Goal: Navigation & Orientation: Find specific page/section

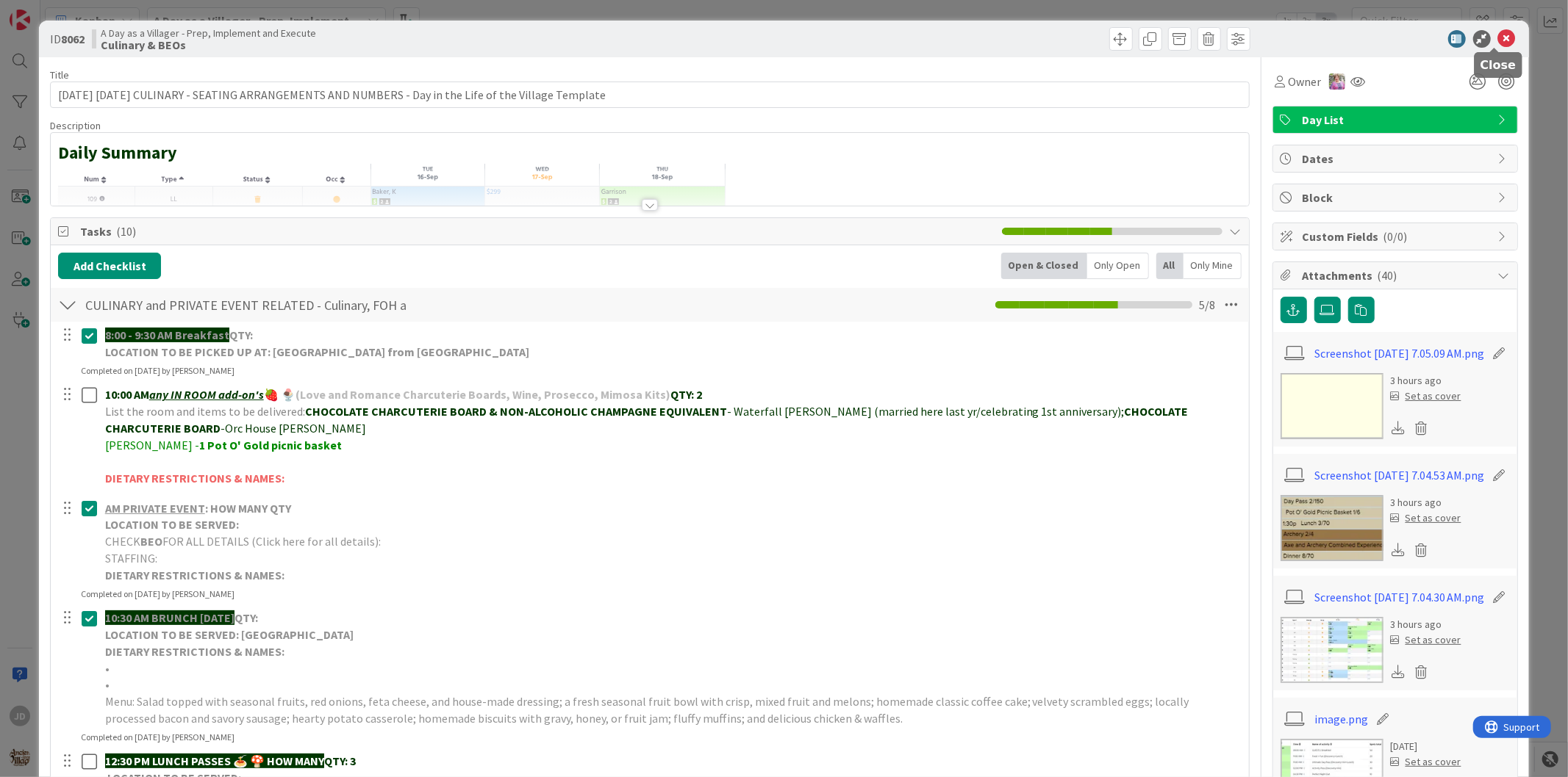
click at [1499, 40] on icon at bounding box center [1506, 38] width 17 height 17
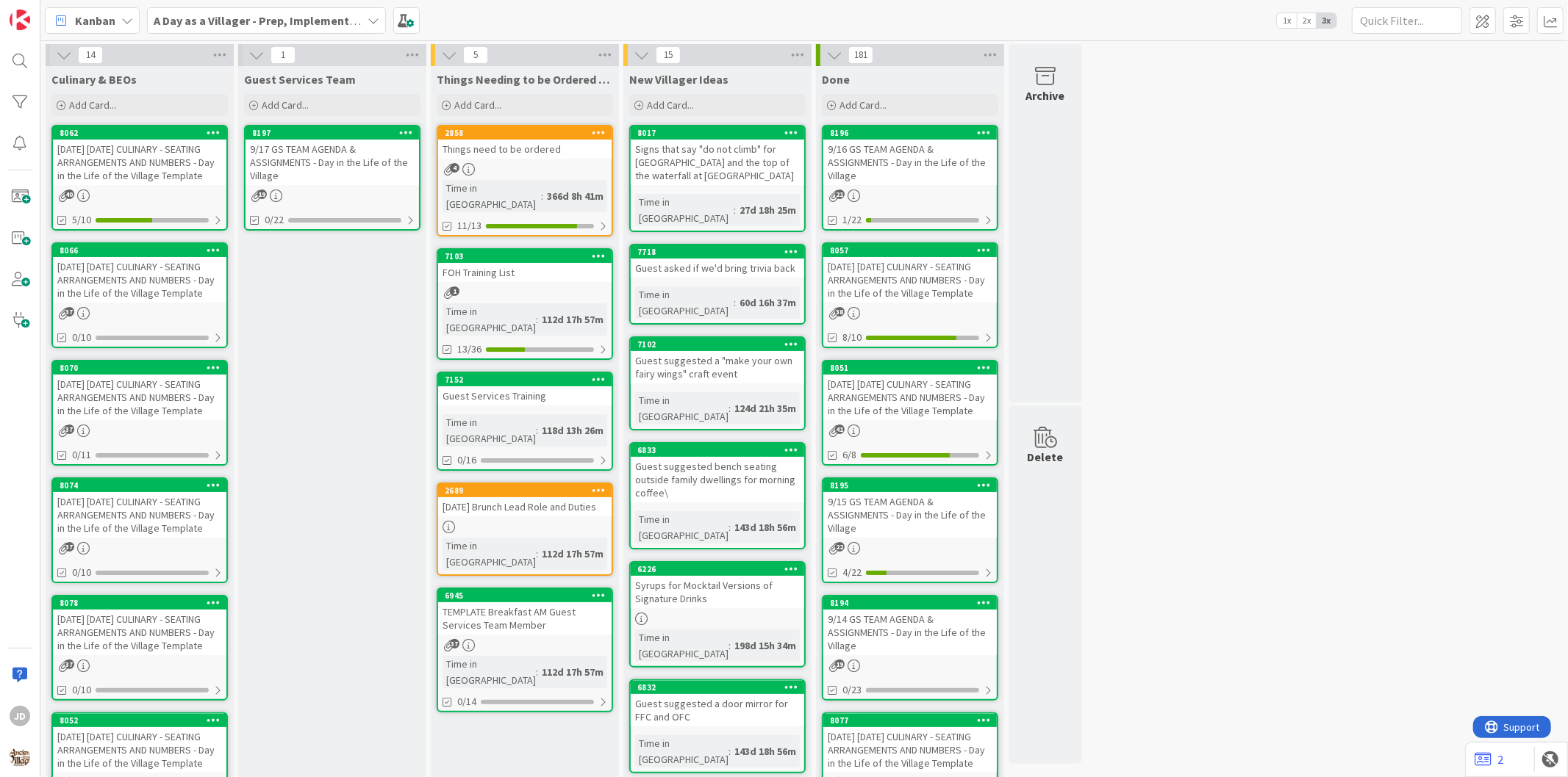
click at [115, 178] on div "[DATE] [DATE] CULINARY - SEATING ARRANGEMENTS AND NUMBERS - Day in the Life of …" at bounding box center [139, 162] width 173 height 46
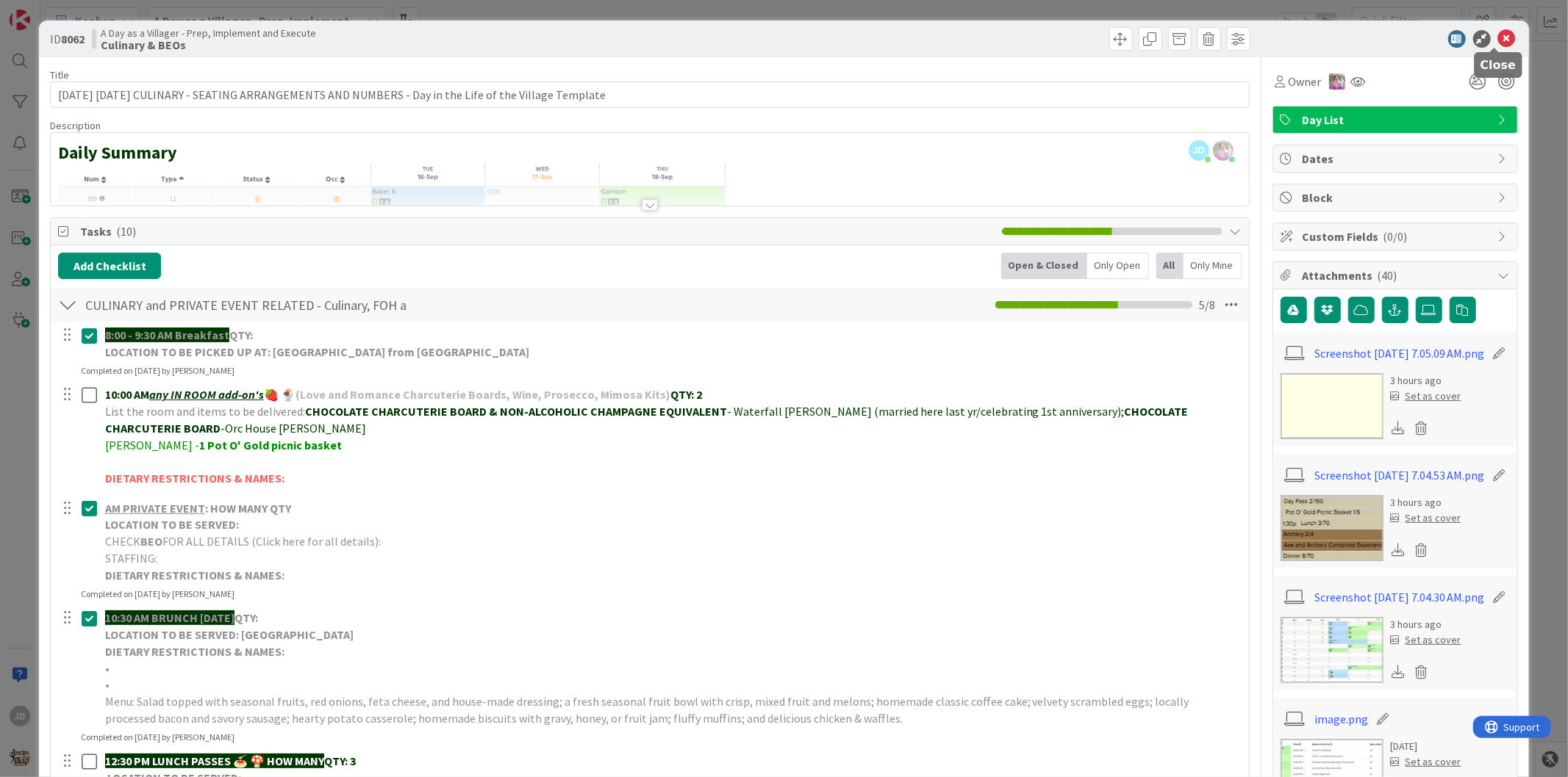
click at [1498, 37] on icon at bounding box center [1506, 38] width 17 height 17
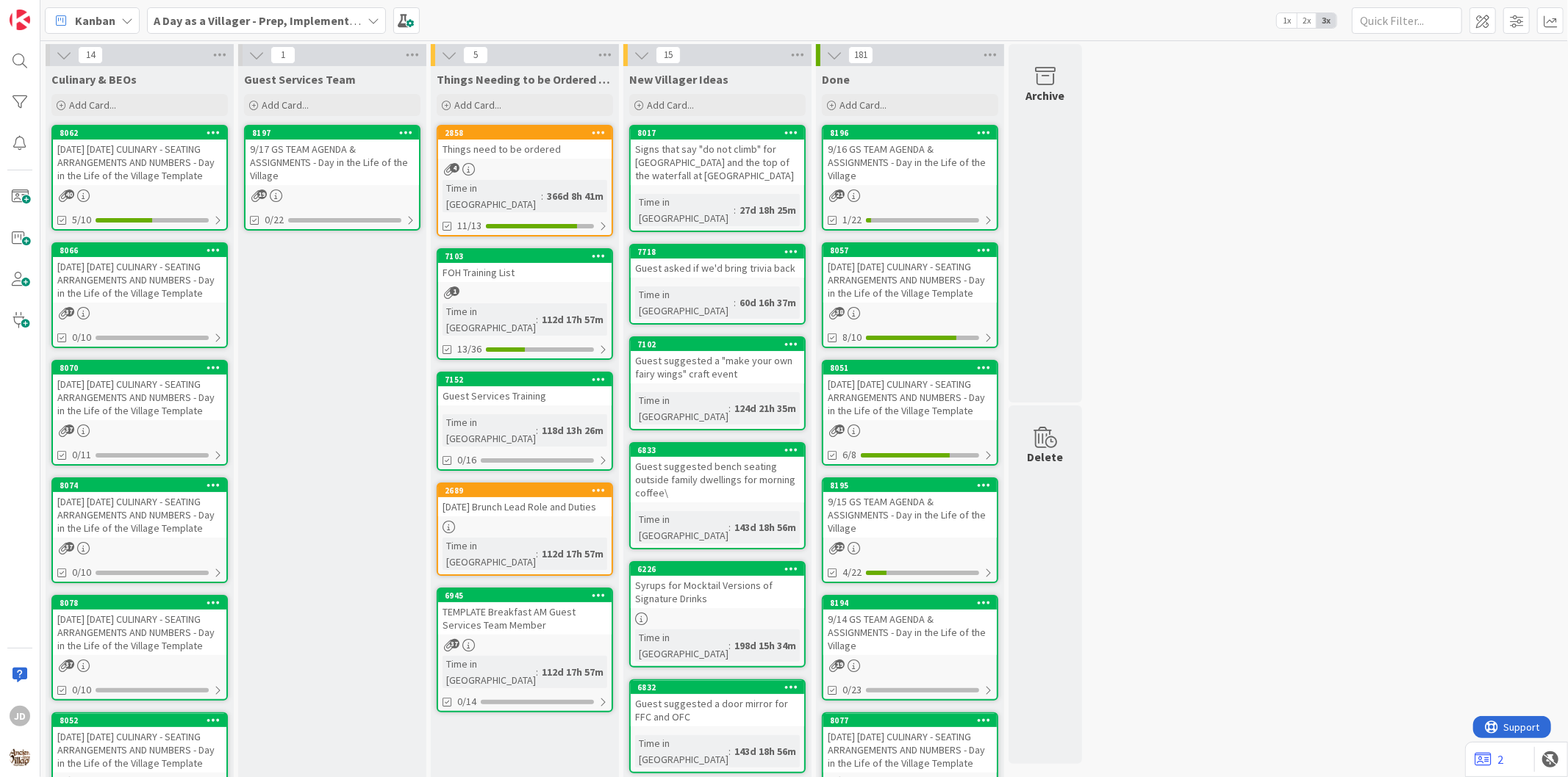
click at [349, 170] on div "9/17 GS TEAM AGENDA & ASSIGNMENTS - Day in the Life of the Village" at bounding box center [332, 162] width 173 height 46
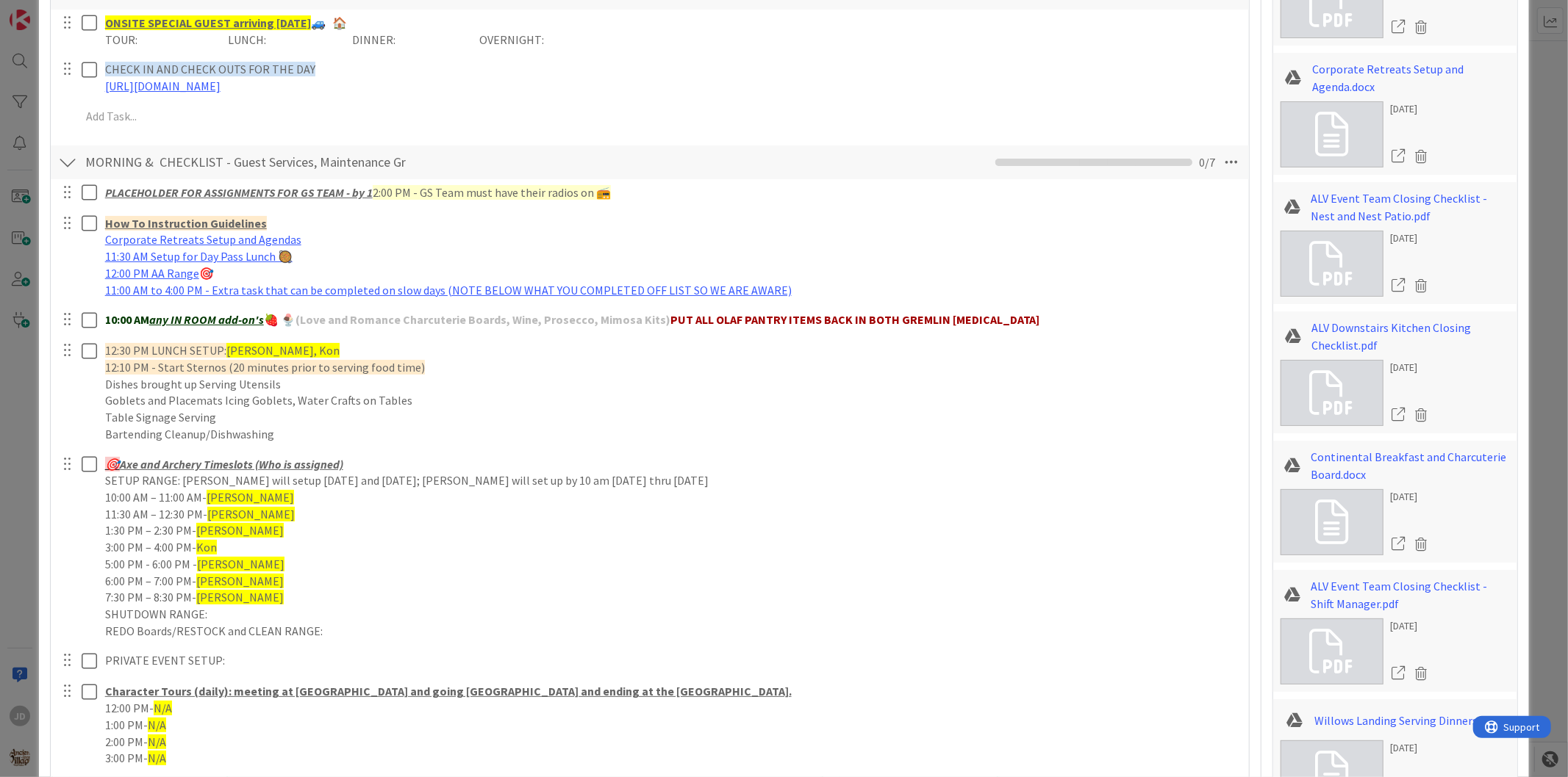
scroll to position [735, 0]
